Goal: Information Seeking & Learning: Learn about a topic

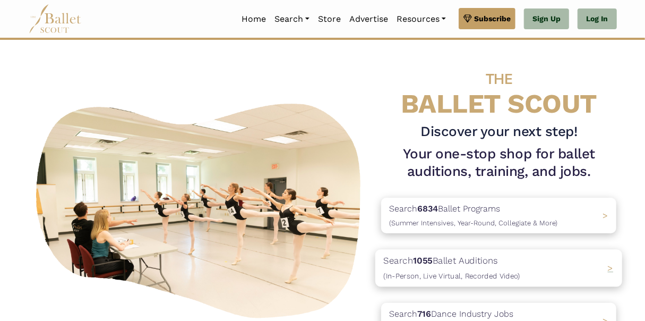
click at [441, 260] on p "Search 1055 Ballet Auditions (In-Person, Live Virtual, Recorded Video)" at bounding box center [452, 268] width 136 height 29
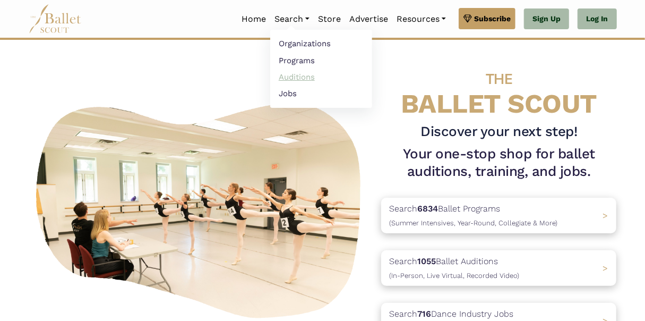
click at [304, 70] on link "Auditions" at bounding box center [321, 76] width 102 height 16
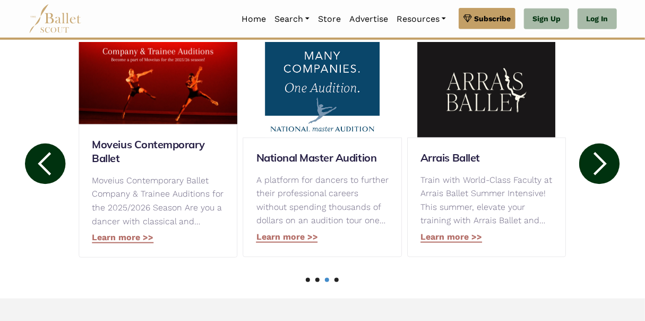
scroll to position [592, 0]
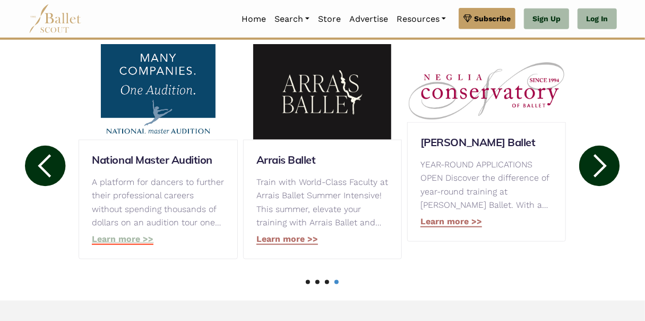
click at [137, 237] on link "Learn more >>" at bounding box center [123, 239] width 62 height 11
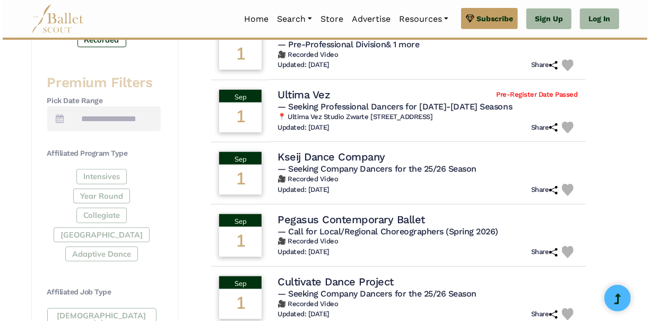
scroll to position [421, 0]
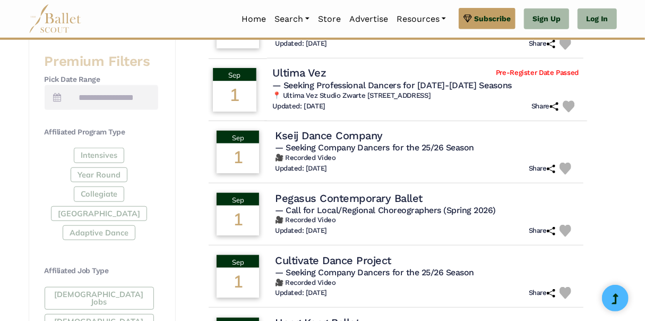
click at [558, 74] on span "Pre-Register Date Passed" at bounding box center [537, 72] width 83 height 9
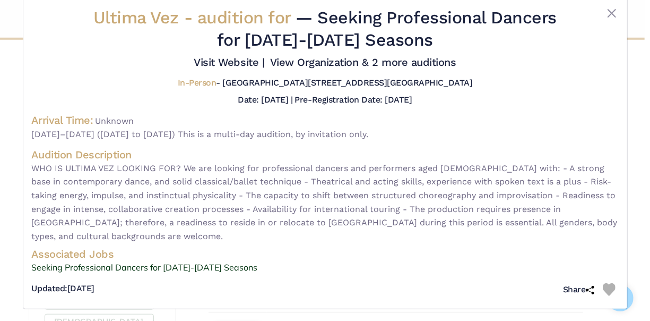
scroll to position [24, 0]
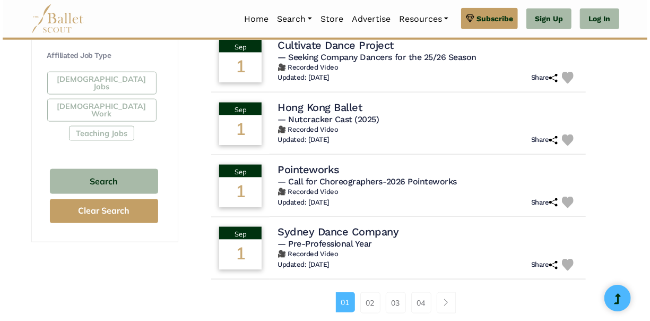
scroll to position [633, 0]
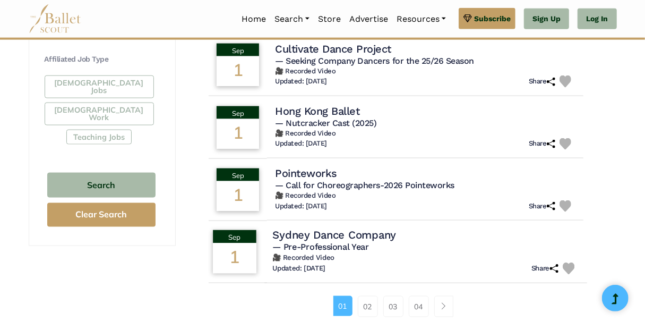
click at [377, 234] on h4 "Sydney Dance Company" at bounding box center [335, 235] width 124 height 14
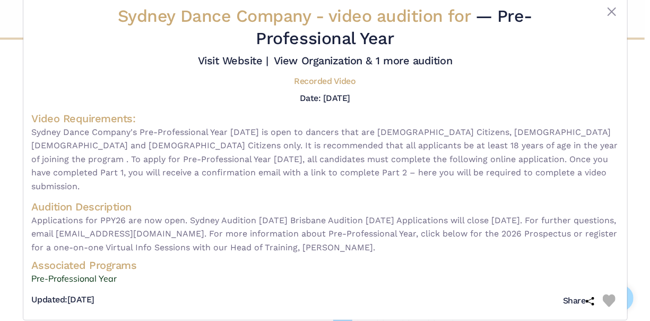
scroll to position [0, 0]
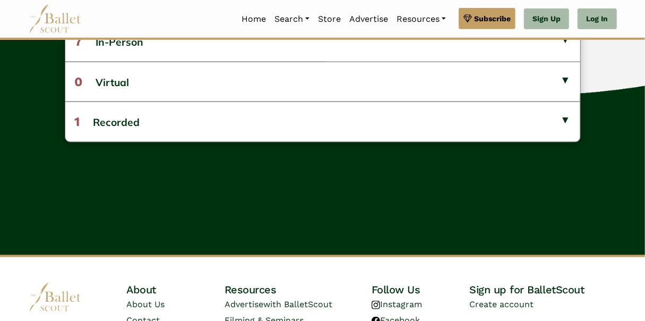
scroll to position [361, 0]
